Goal: Task Accomplishment & Management: Use online tool/utility

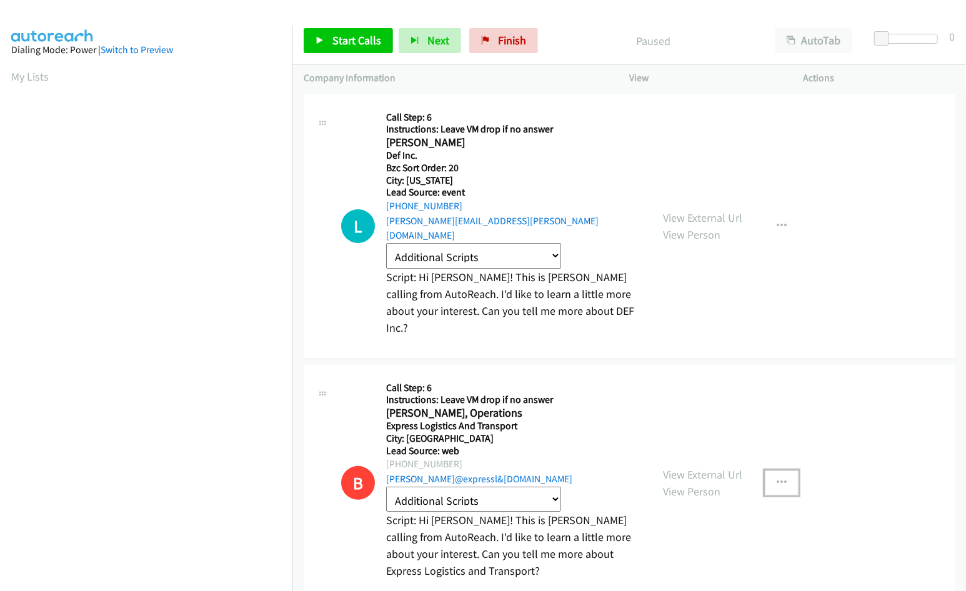
click at [776, 471] on button "button" at bounding box center [782, 483] width 34 height 25
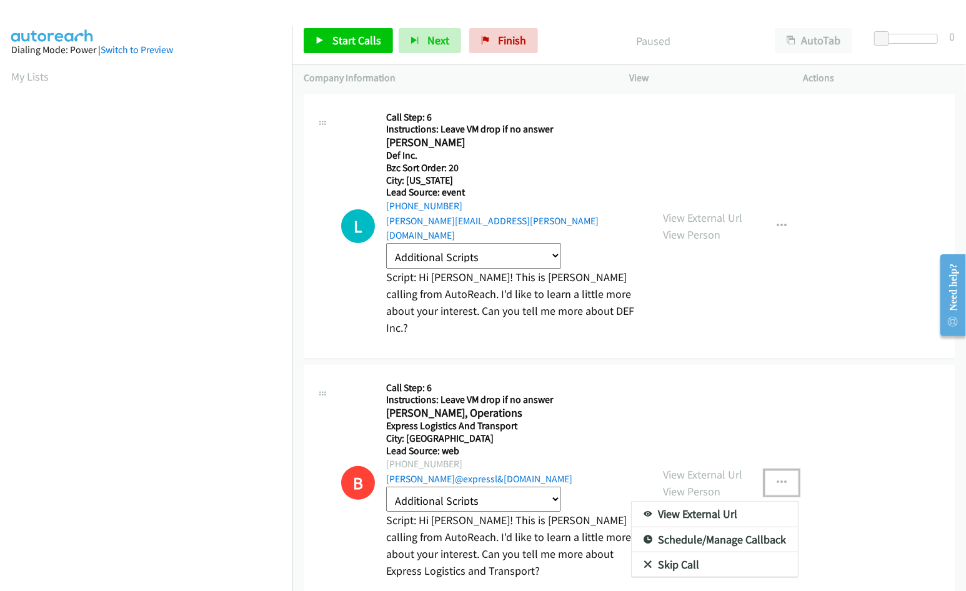
click at [736, 552] on link "Skip Call" at bounding box center [715, 564] width 166 height 25
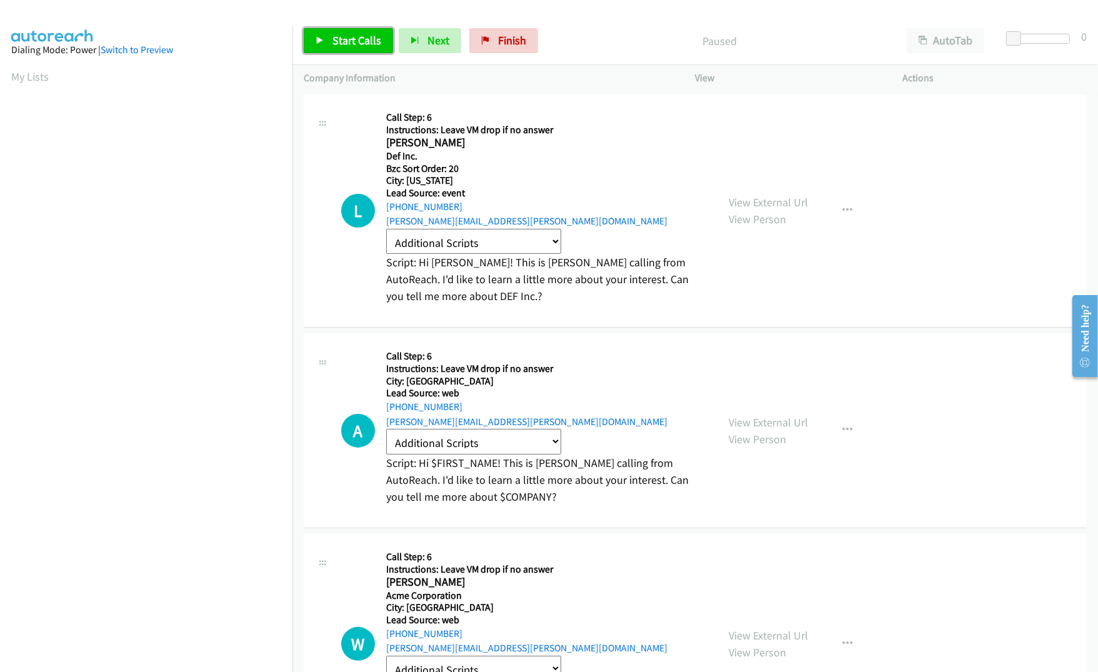
click at [347, 38] on span "Start Calls" at bounding box center [356, 40] width 49 height 14
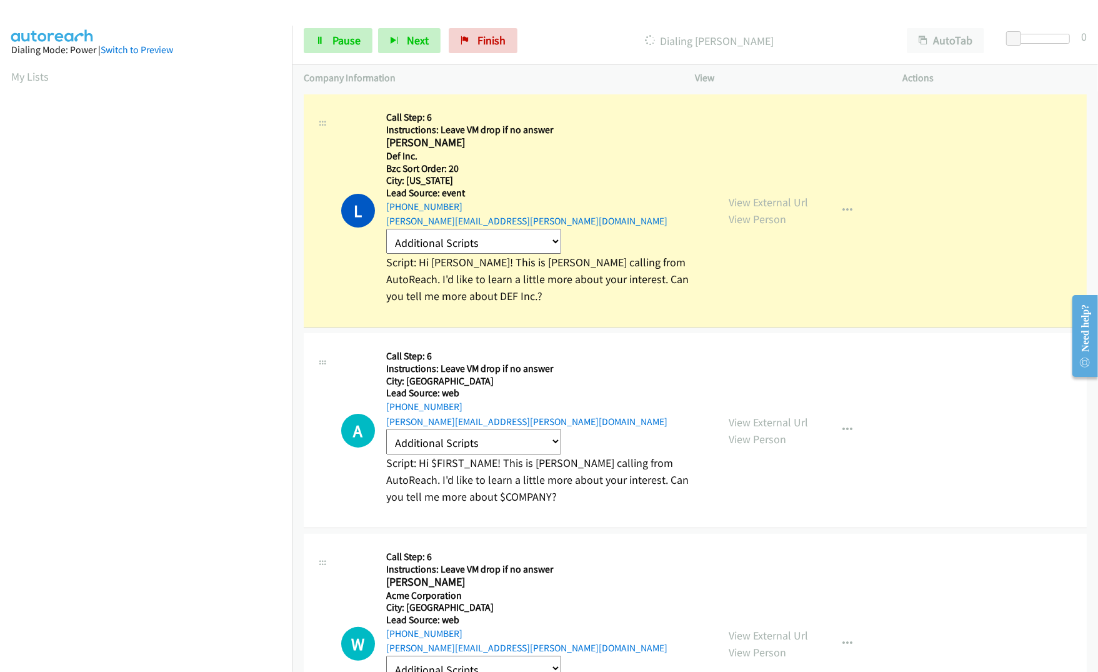
scroll to position [20, 0]
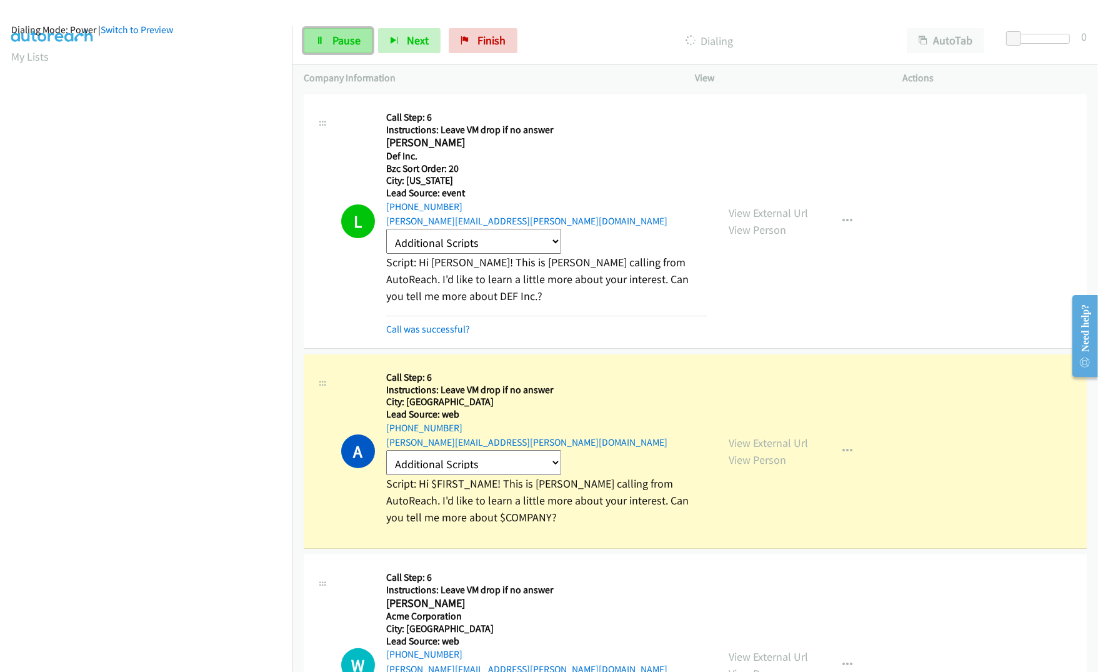
click at [334, 47] on span "Pause" at bounding box center [346, 40] width 28 height 14
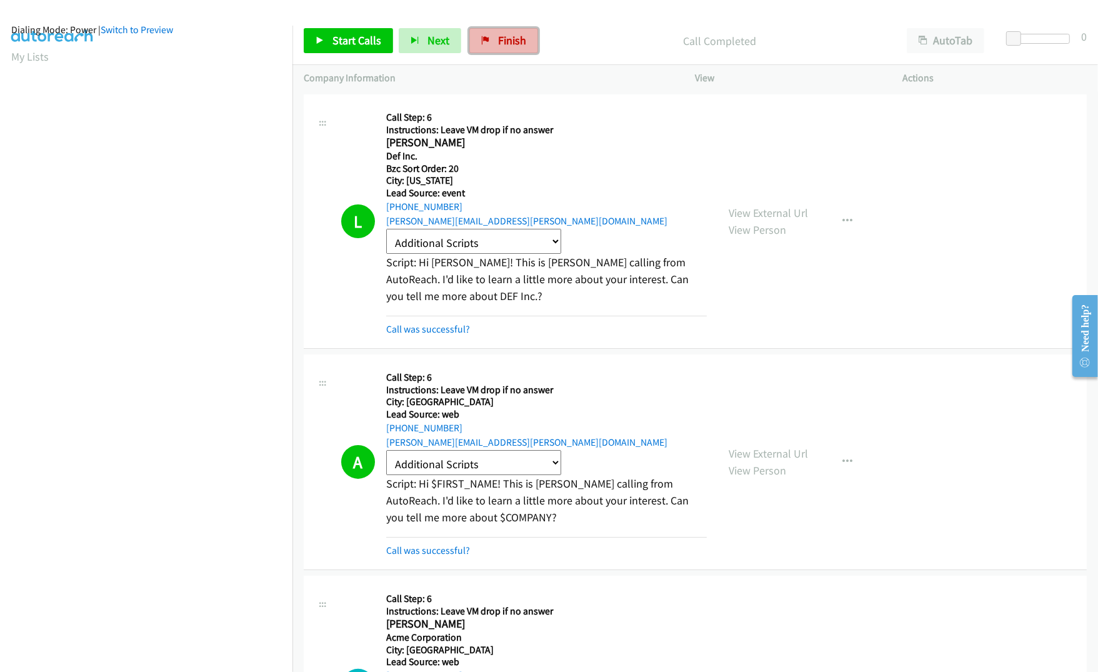
click at [506, 37] on span "Finish" at bounding box center [512, 40] width 28 height 14
